Goal: Contribute content: Contribute content

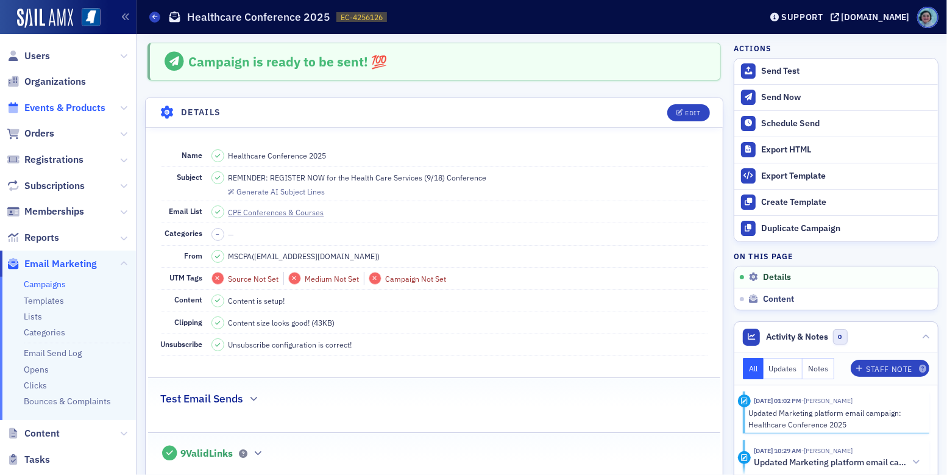
click at [61, 104] on span "Events & Products" at bounding box center [64, 107] width 81 height 13
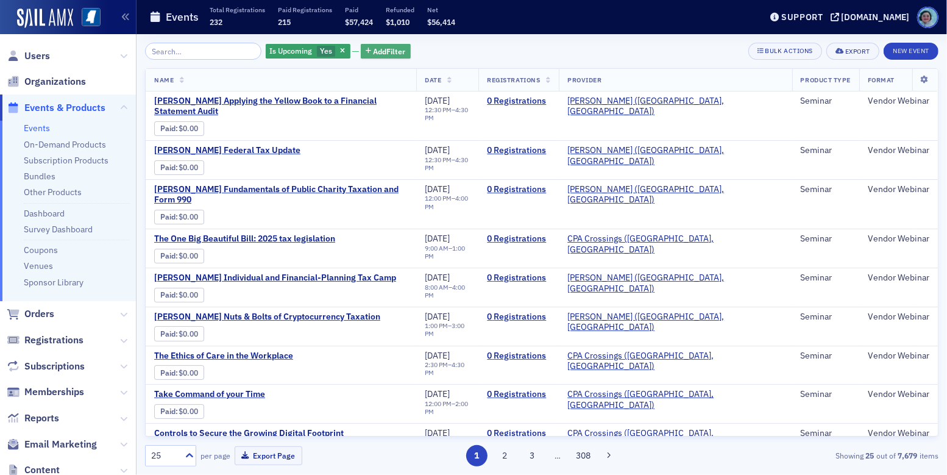
click at [400, 44] on button "Add Filter" at bounding box center [386, 51] width 50 height 15
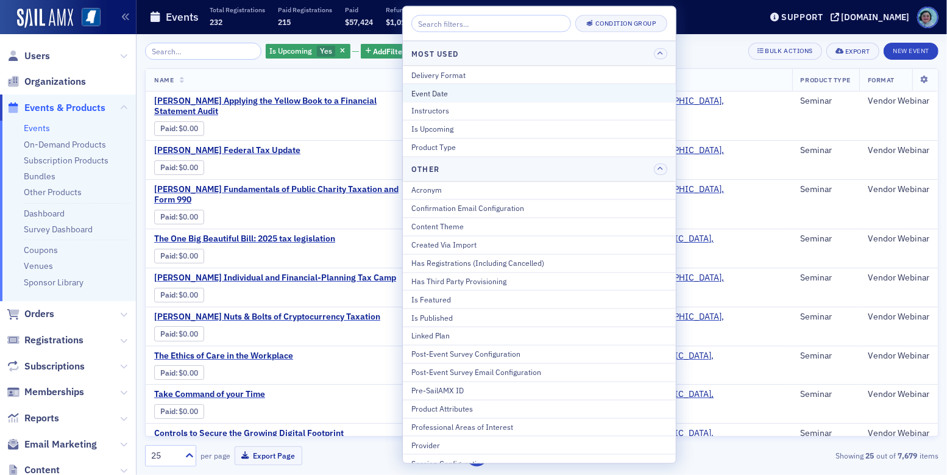
click at [482, 97] on div "Event Date" at bounding box center [539, 92] width 256 height 11
select select "8"
select select "2025"
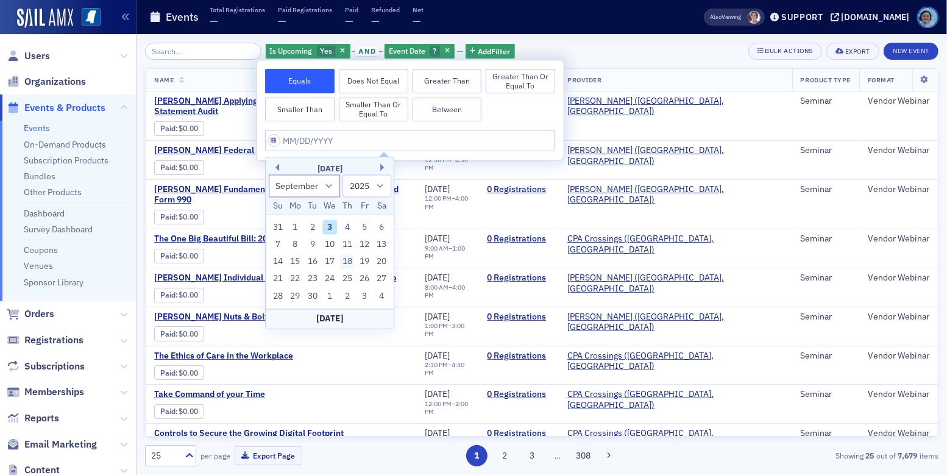
click at [350, 258] on div "18" at bounding box center [347, 262] width 15 height 15
type input "09/18/2025"
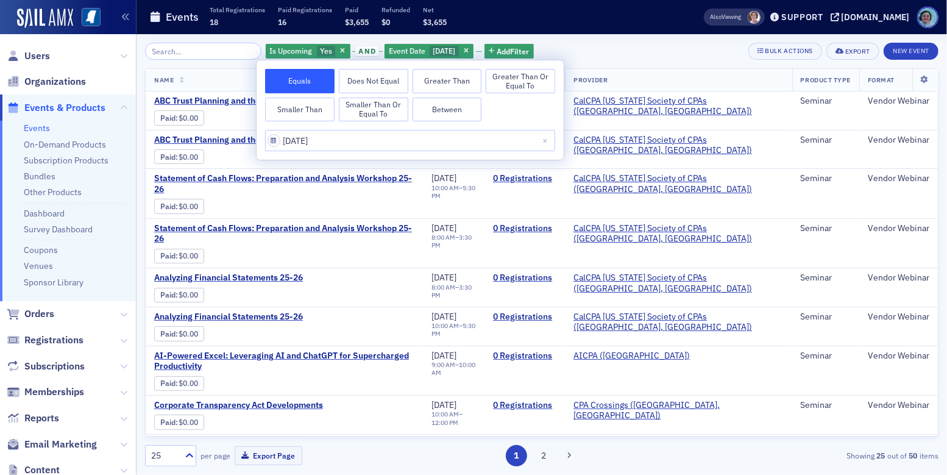
click at [635, 43] on div "Is Upcoming Yes and Event Date 9/18/2025 Add Filter Bulk Actions Export New Eve…" at bounding box center [542, 51] width 794 height 17
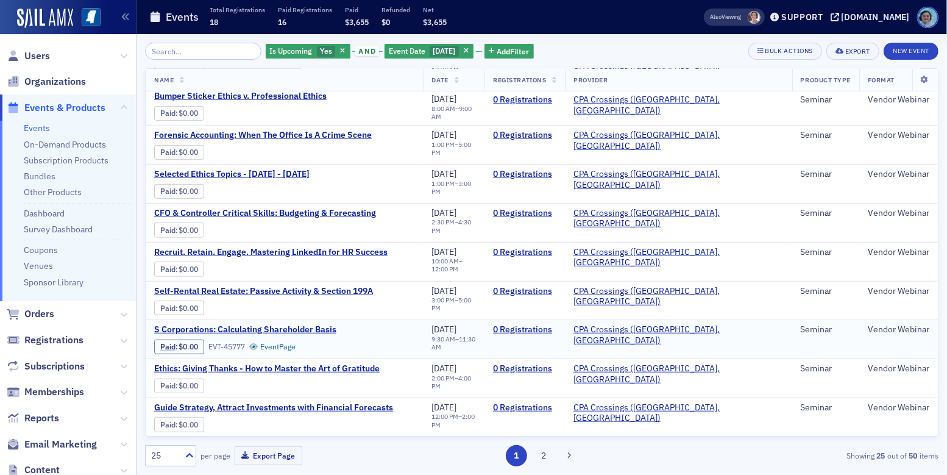
scroll to position [635, 0]
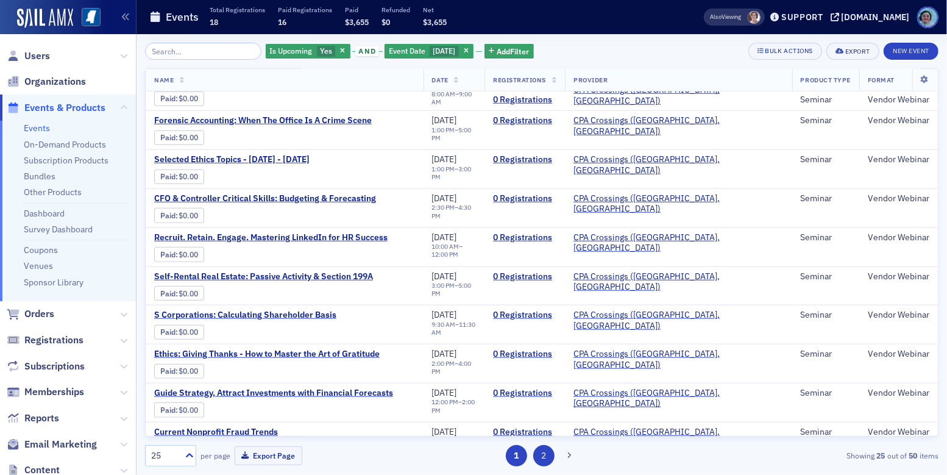
click at [551, 449] on button "2" at bounding box center [543, 455] width 21 height 21
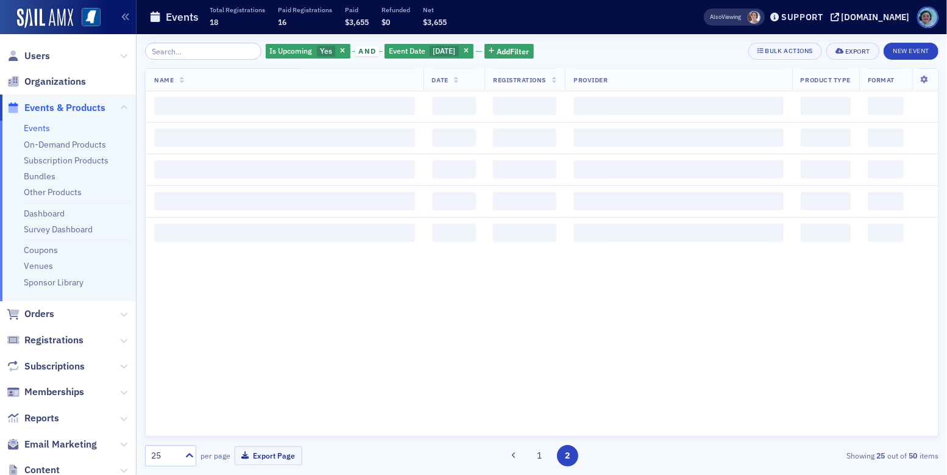
scroll to position [0, 0]
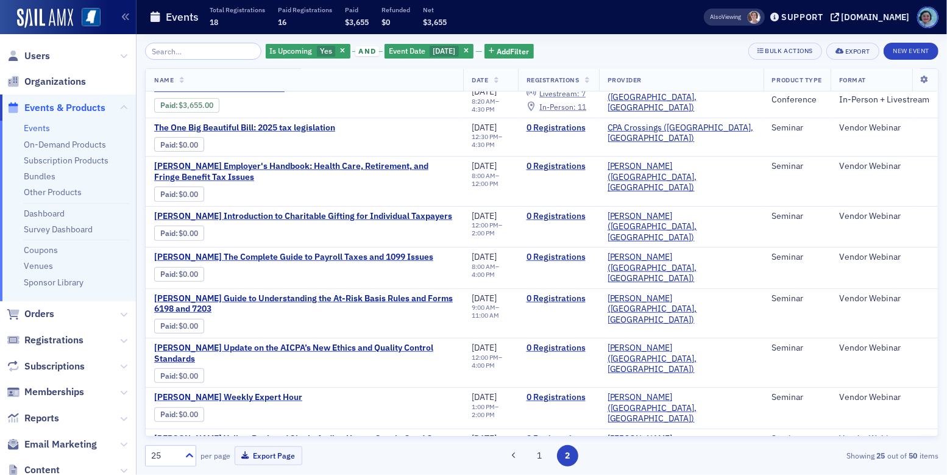
scroll to position [382, 0]
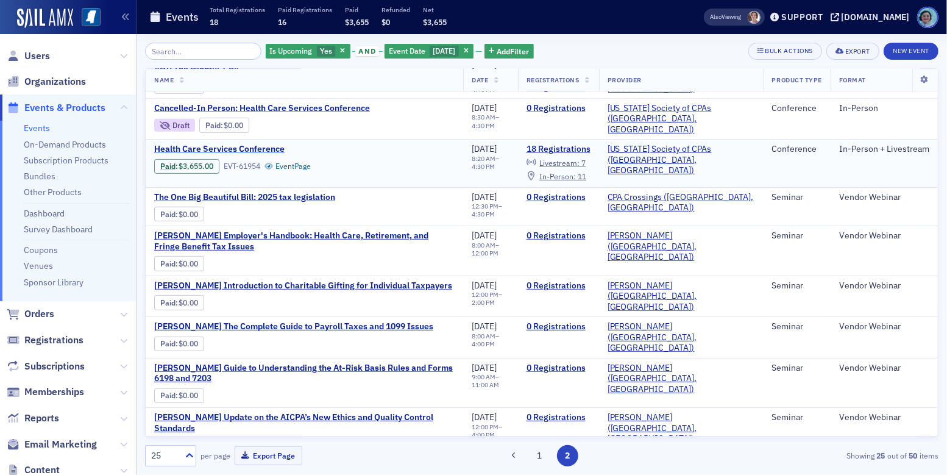
click at [233, 144] on span "Health Care Services Conference" at bounding box center [256, 149] width 205 height 11
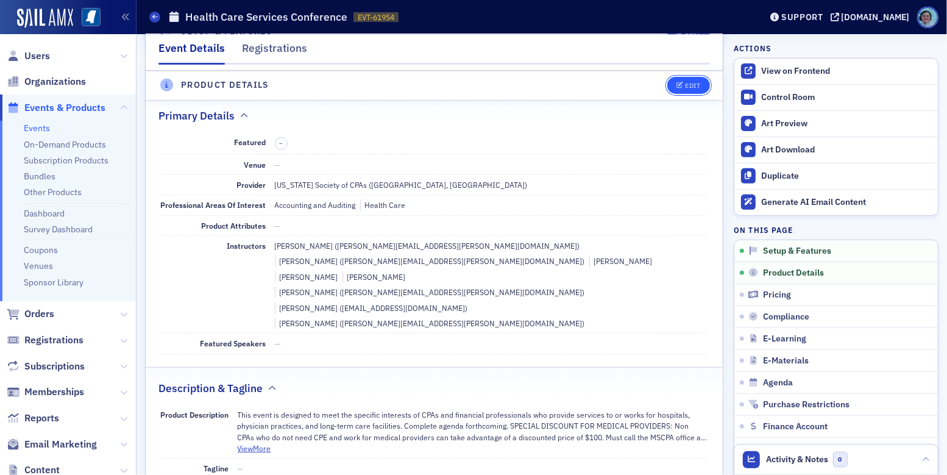
click at [677, 88] on span "Edit" at bounding box center [689, 85] width 24 height 7
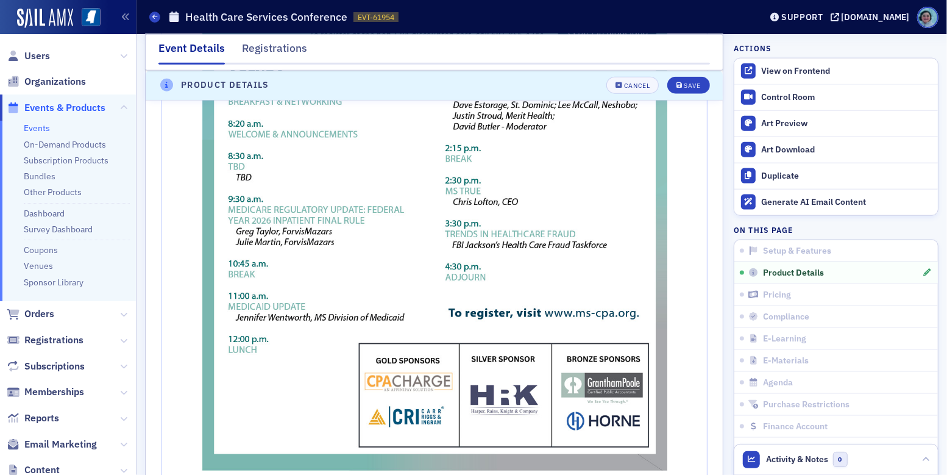
scroll to position [1147, 0]
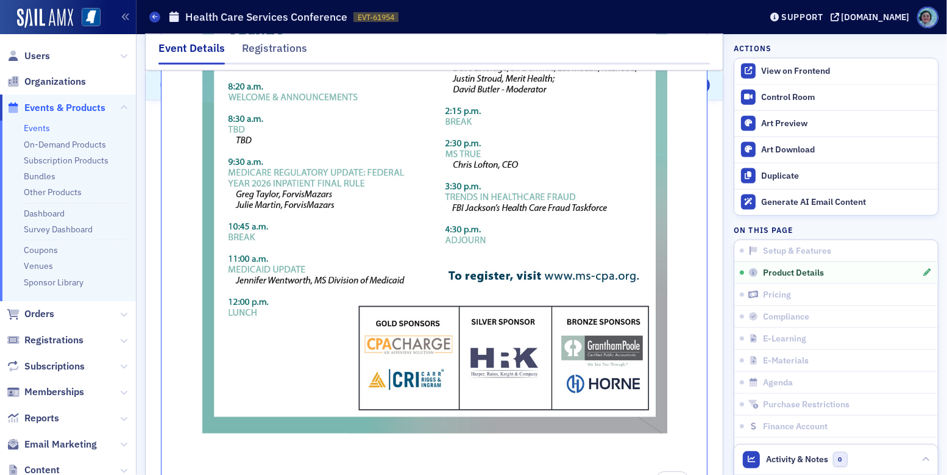
click at [202, 409] on img "To enrich screen reader interactions, please activate Accessibility in Grammarl…" at bounding box center [435, 122] width 528 height 683
click at [225, 403] on img "To enrich screen reader interactions, please activate Accessibility in Grammarl…" at bounding box center [435, 122] width 528 height 683
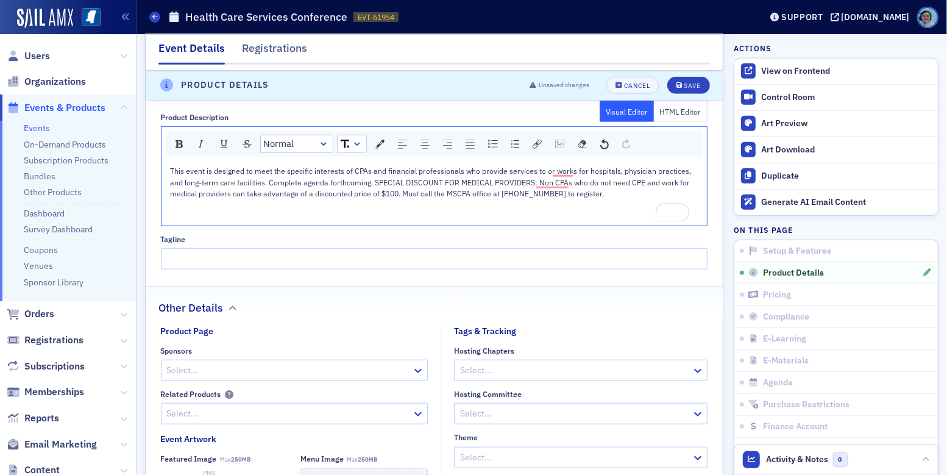
scroll to position [659, 0]
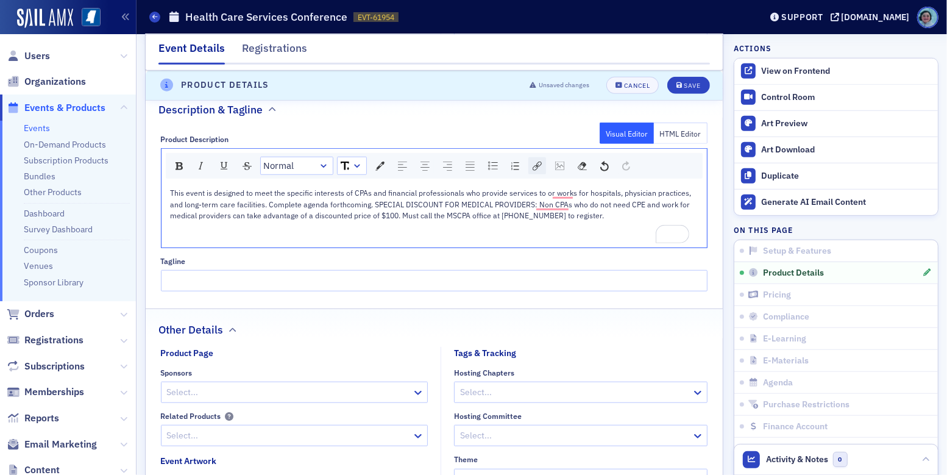
click at [541, 162] on img "rdw-link-control" at bounding box center [537, 166] width 9 height 9
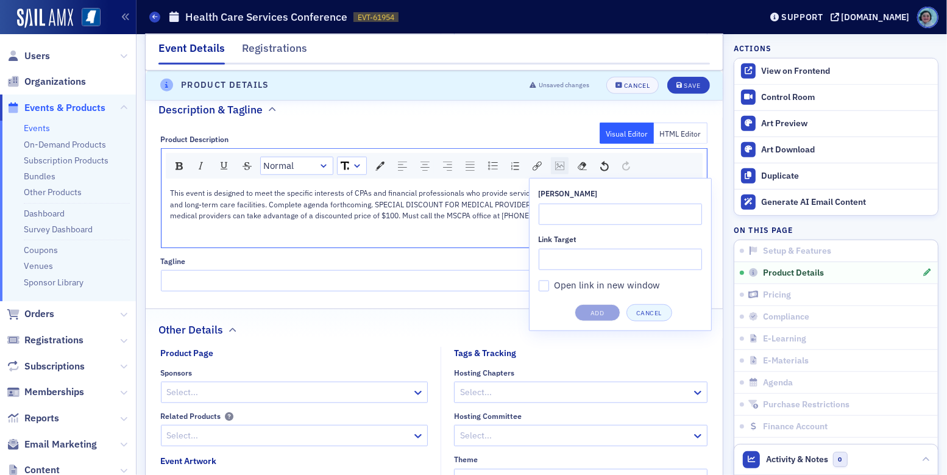
click at [561, 162] on img "rdw-image-control" at bounding box center [559, 166] width 9 height 9
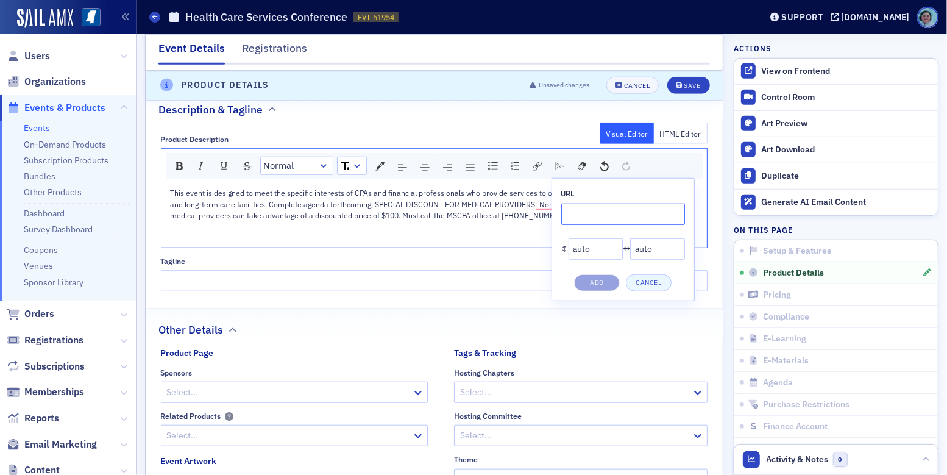
click at [613, 204] on input "rdw-image-control" at bounding box center [623, 214] width 124 height 21
paste input "https://cdn.sailamx.com/12/cms_uploads/6f314ed40774aac5b6f1dd47756e91c5/agenda-…"
type input "https://cdn.sailamx.com/12/cms_uploads/6f314ed40774aac5b6f1dd47756e91c5/agenda-…"
click at [597, 274] on button "Add" at bounding box center [597, 282] width 46 height 17
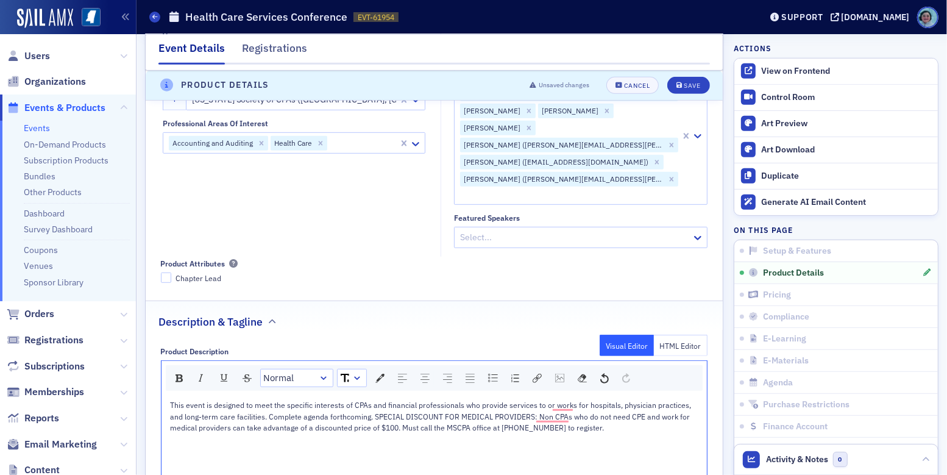
scroll to position [415, 0]
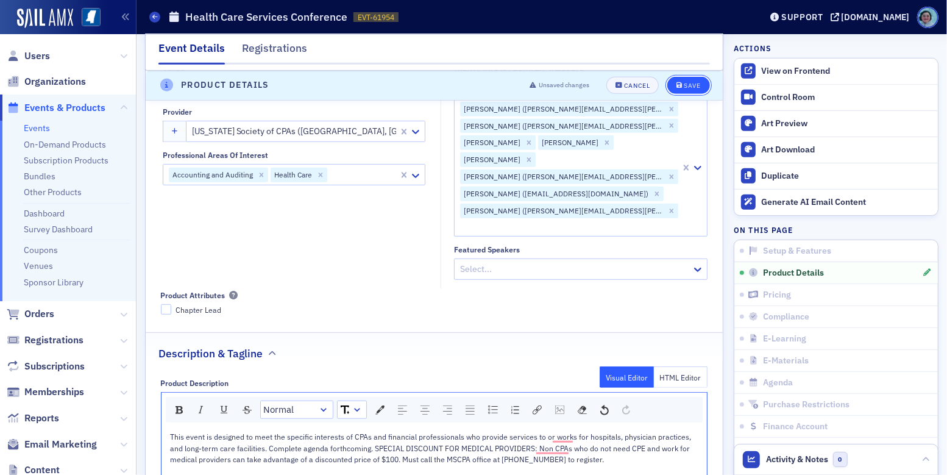
click at [694, 78] on button "Save" at bounding box center [688, 85] width 42 height 17
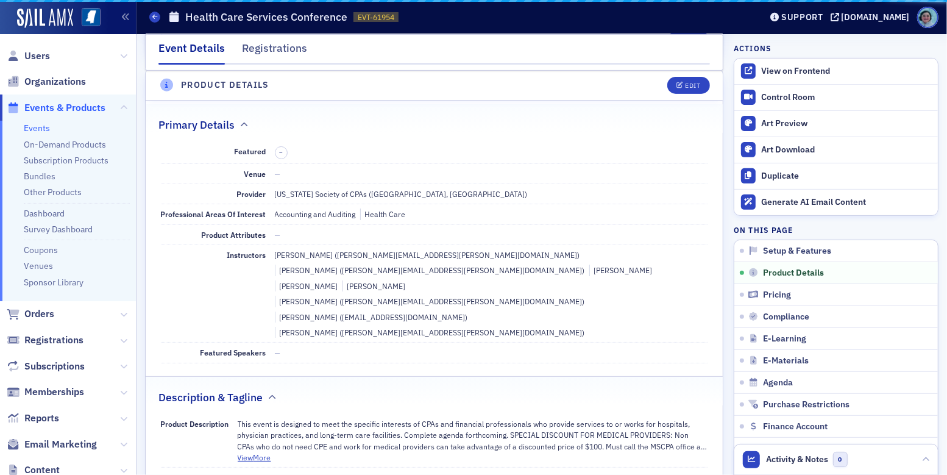
scroll to position [293, 0]
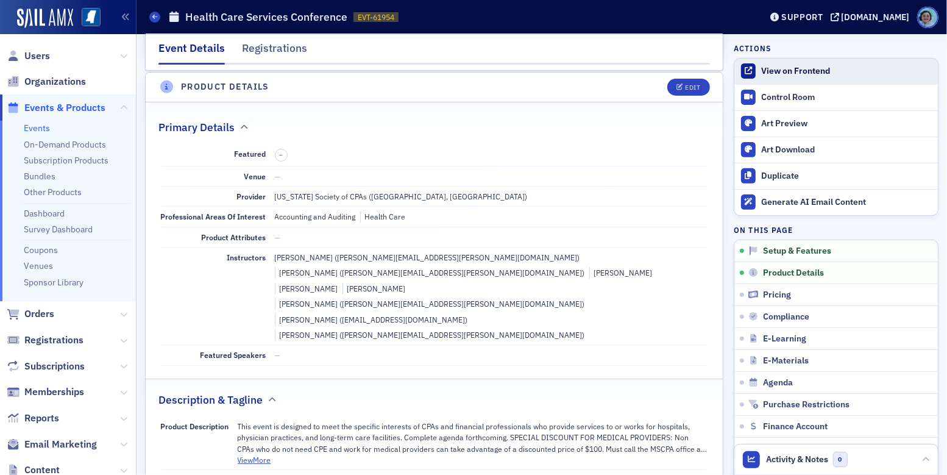
click at [769, 73] on div "View on Frontend" at bounding box center [846, 71] width 171 height 11
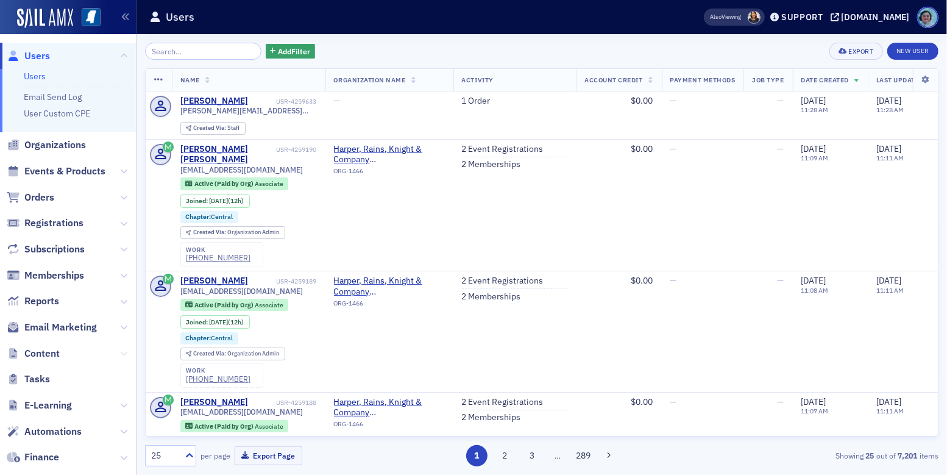
click at [120, 347] on button at bounding box center [123, 353] width 7 height 13
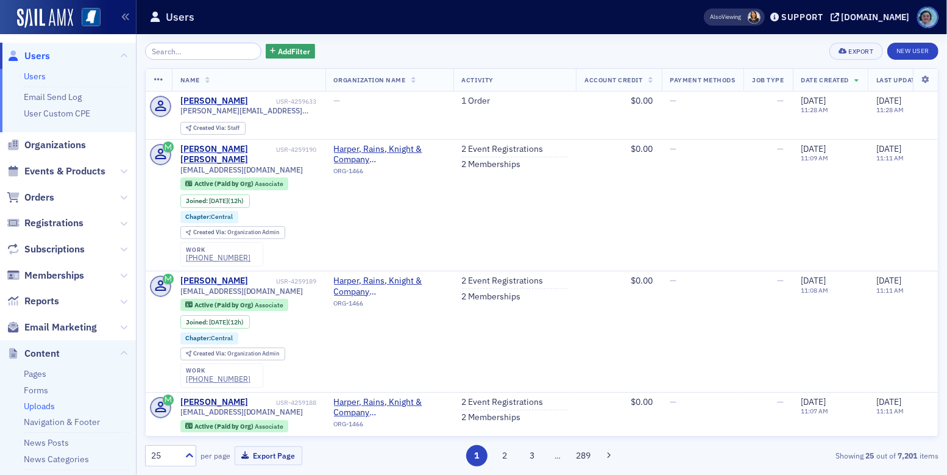
click at [49, 409] on link "Uploads" at bounding box center [39, 405] width 31 height 11
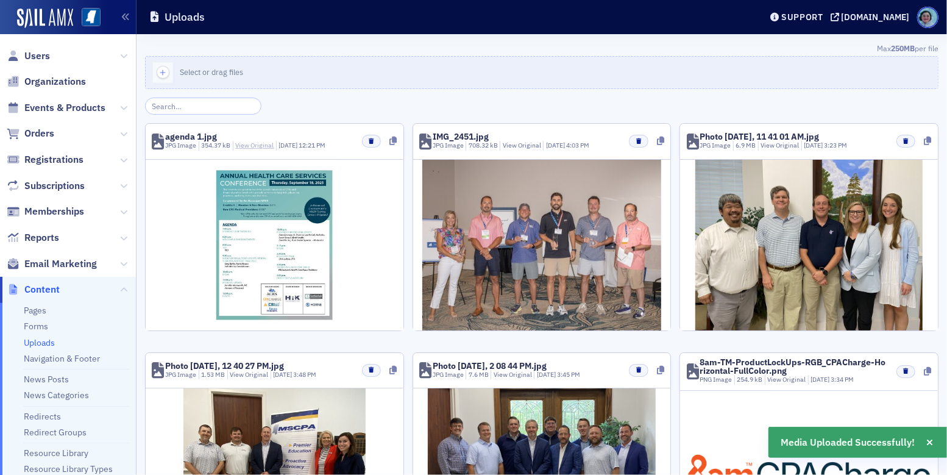
click at [250, 147] on link "View Original" at bounding box center [254, 145] width 38 height 9
